Goal: Find specific page/section: Find specific page/section

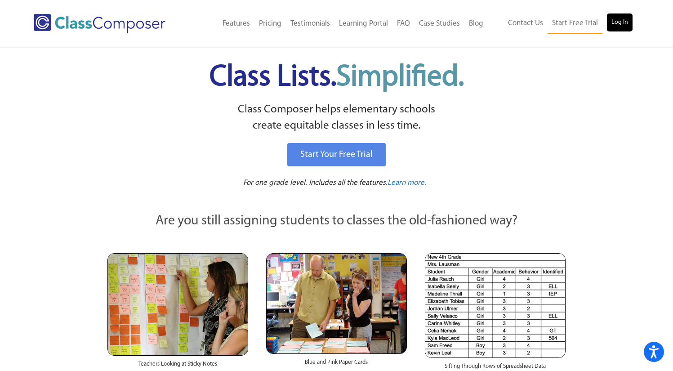
click at [617, 24] on link "Log In" at bounding box center [620, 22] width 26 height 18
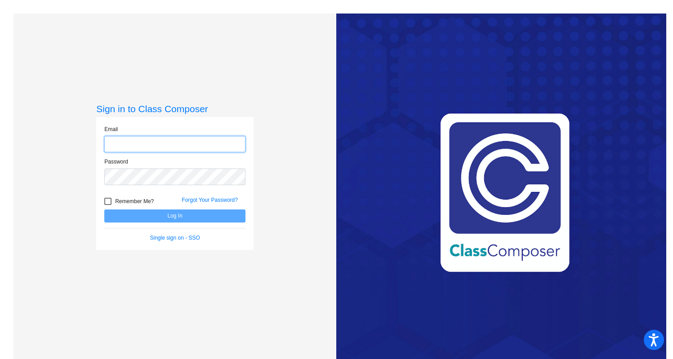
type input "richardss@mdusd.org"
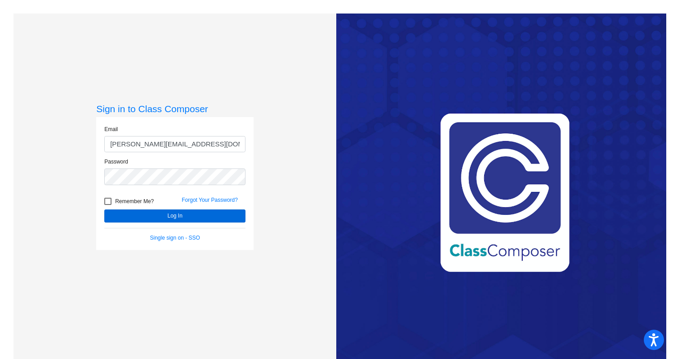
click at [120, 212] on button "Log In" at bounding box center [174, 215] width 141 height 13
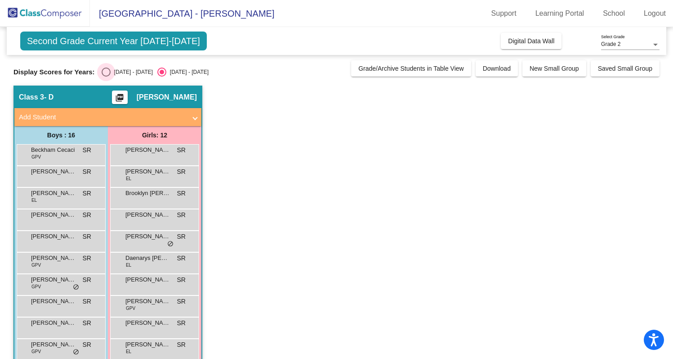
click at [104, 71] on div "Select an option" at bounding box center [106, 71] width 9 height 9
click at [106, 76] on input "2024 - 2025" at bounding box center [106, 76] width 0 height 0
radio input "true"
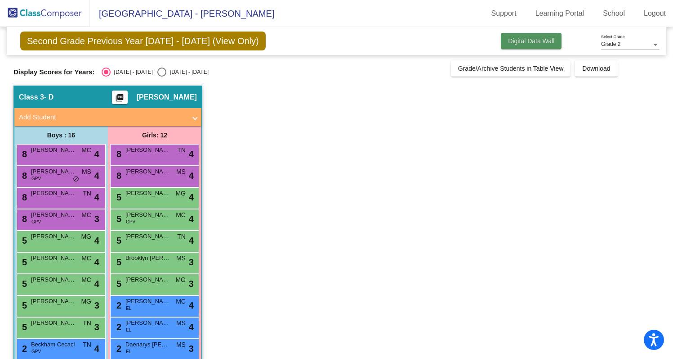
click at [523, 37] on span "Digital Data Wall" at bounding box center [531, 40] width 46 height 7
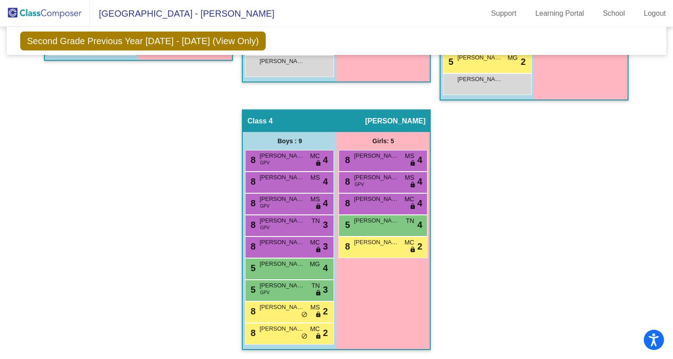
scroll to position [538, 0]
